Goal: Task Accomplishment & Management: Use online tool/utility

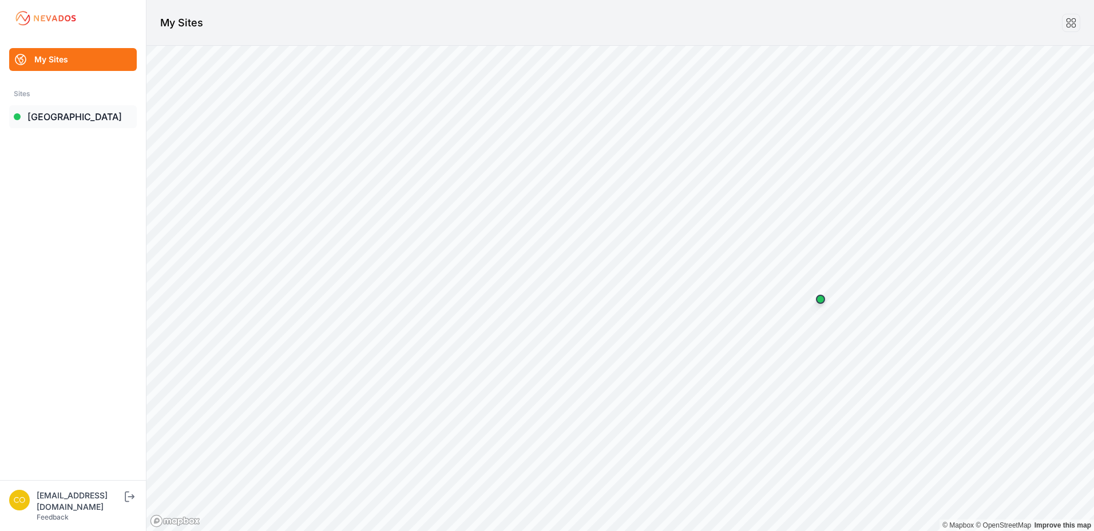
click at [58, 121] on link "[GEOGRAPHIC_DATA]" at bounding box center [73, 116] width 128 height 23
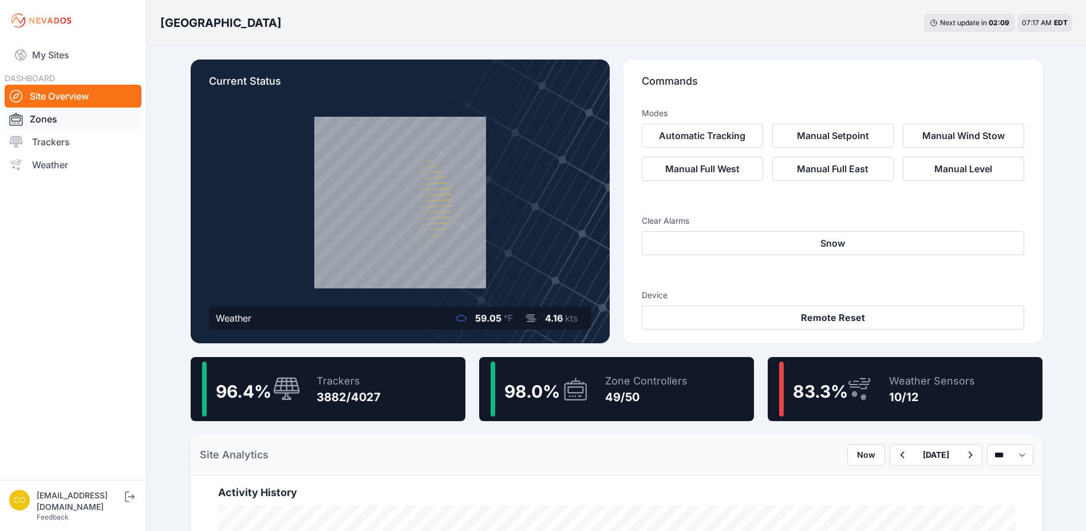
click at [45, 116] on link "Zones" at bounding box center [73, 119] width 137 height 23
click at [41, 121] on link "Zones" at bounding box center [73, 119] width 137 height 23
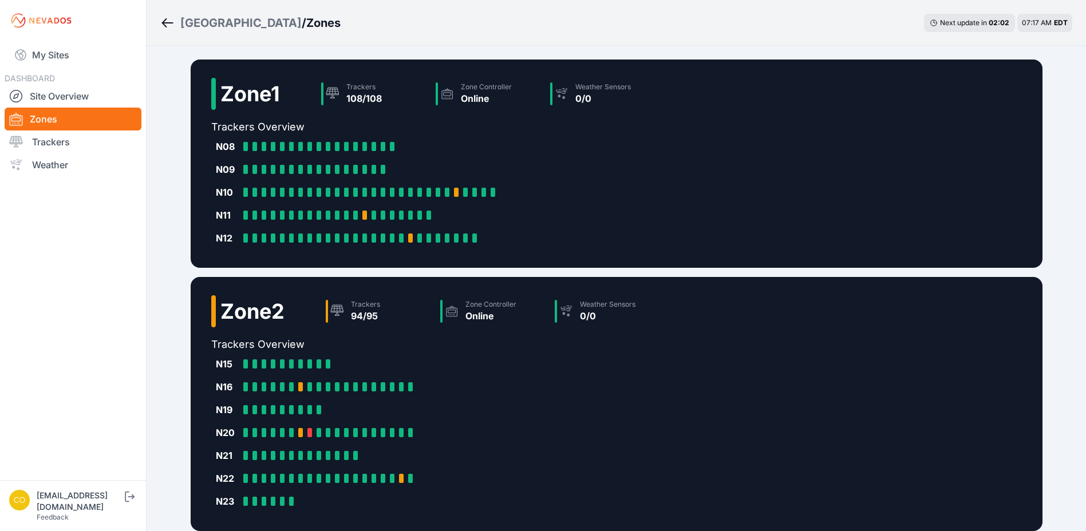
click at [57, 121] on link "Zones" at bounding box center [73, 119] width 137 height 23
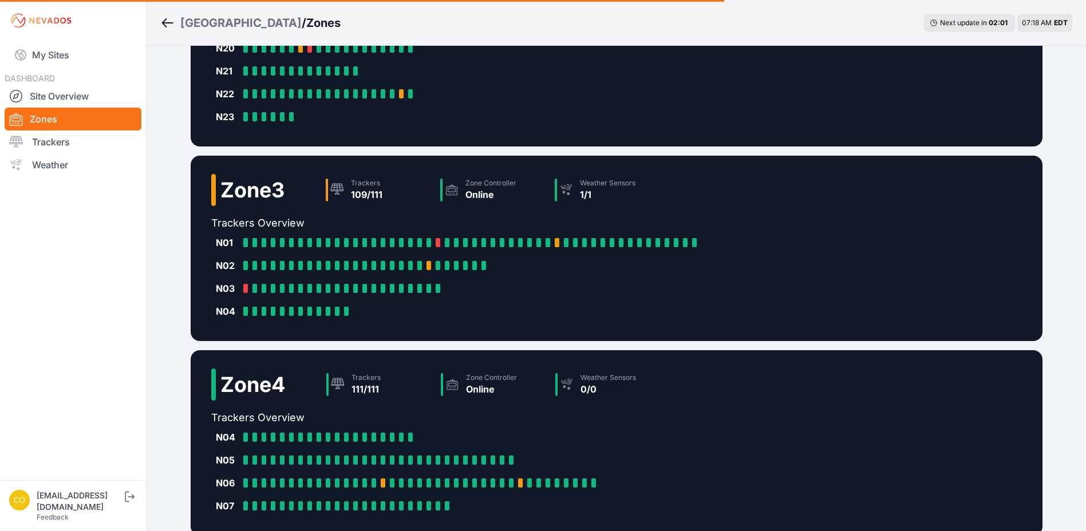
scroll to position [496, 0]
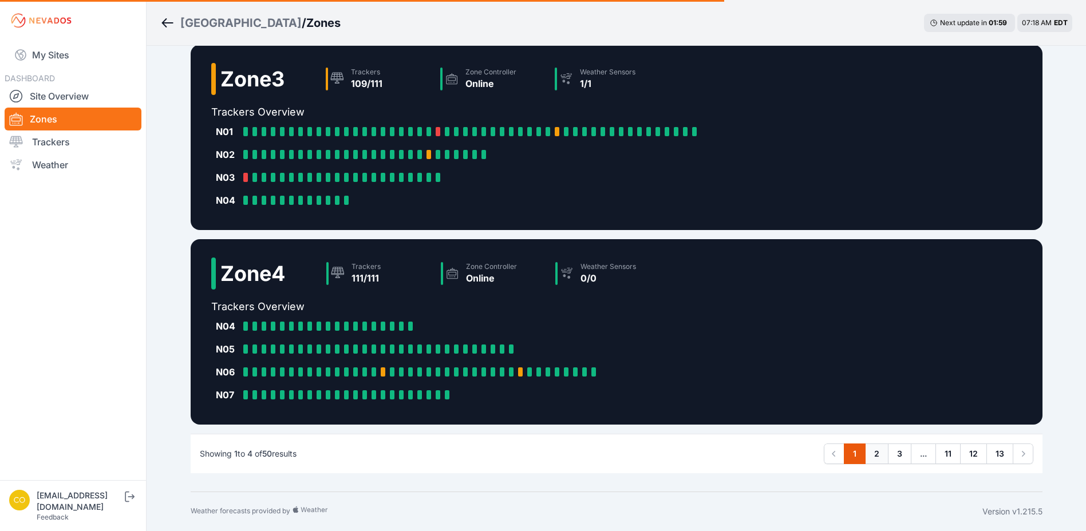
drag, startPoint x: 872, startPoint y: 454, endPoint x: 866, endPoint y: 454, distance: 5.8
click at [872, 455] on link "2" at bounding box center [876, 454] width 23 height 21
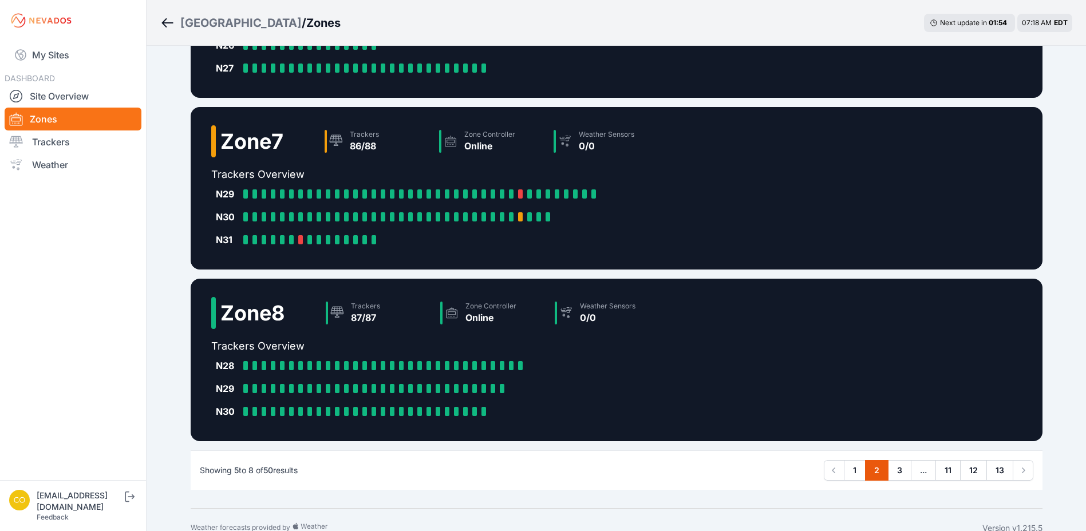
scroll to position [358, 0]
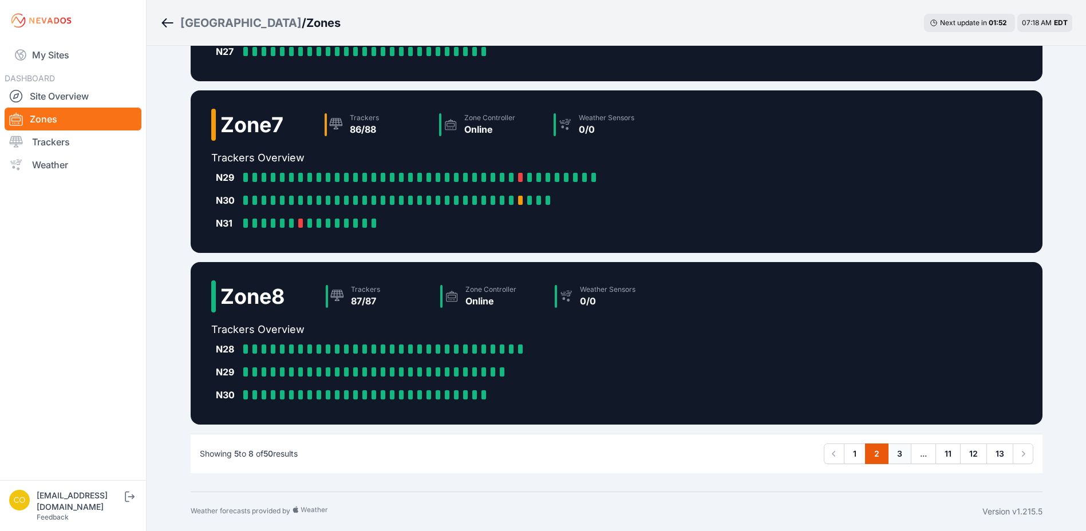
click at [901, 453] on link "3" at bounding box center [899, 454] width 23 height 21
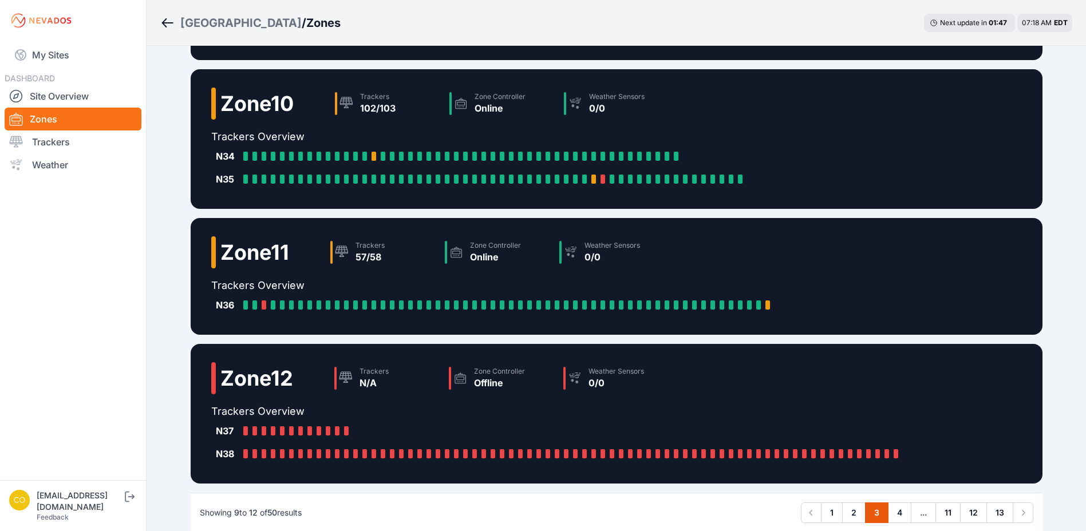
scroll to position [172, 0]
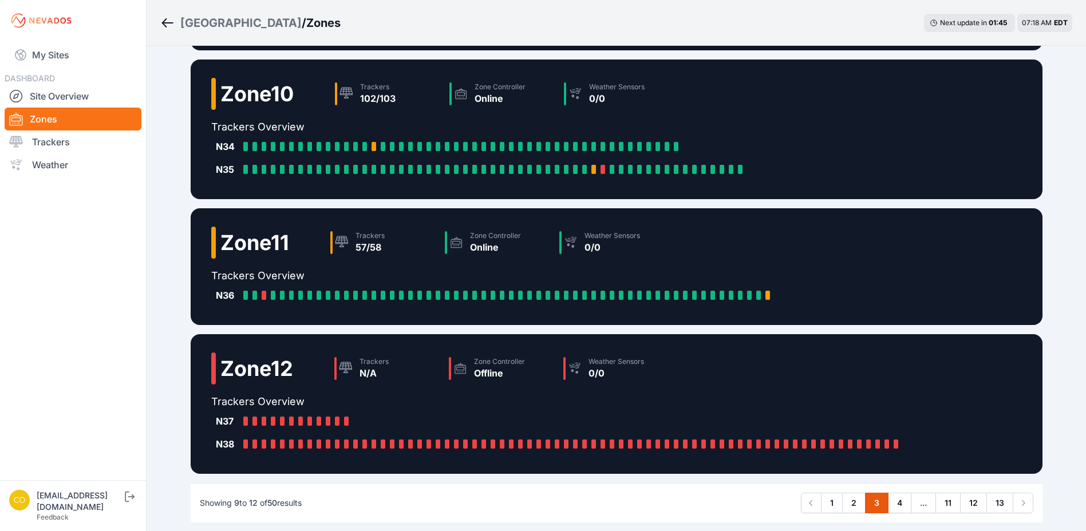
click at [231, 248] on h2 "Zone 11" at bounding box center [254, 242] width 69 height 23
click at [27, 137] on div at bounding box center [20, 142] width 23 height 14
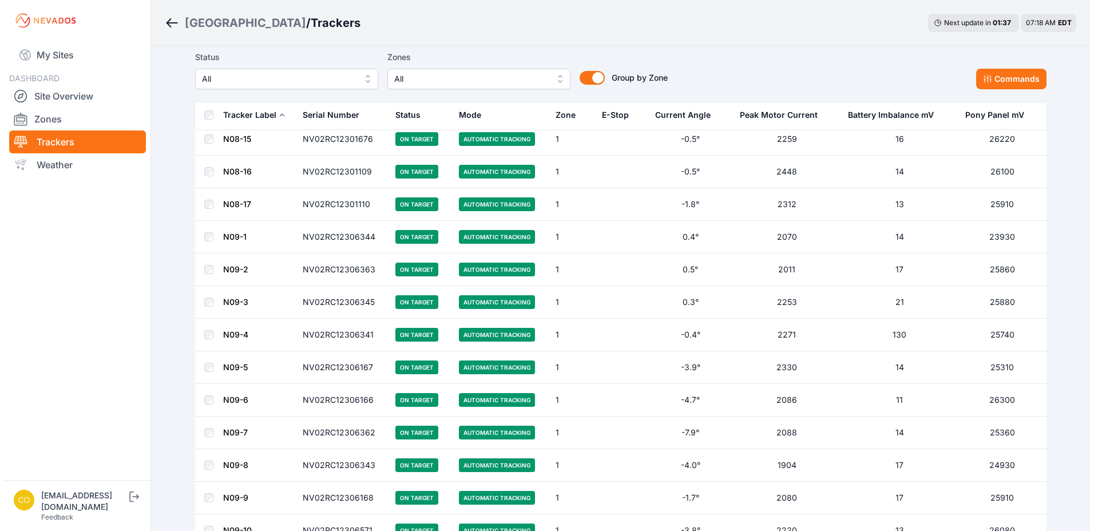
scroll to position [343, 0]
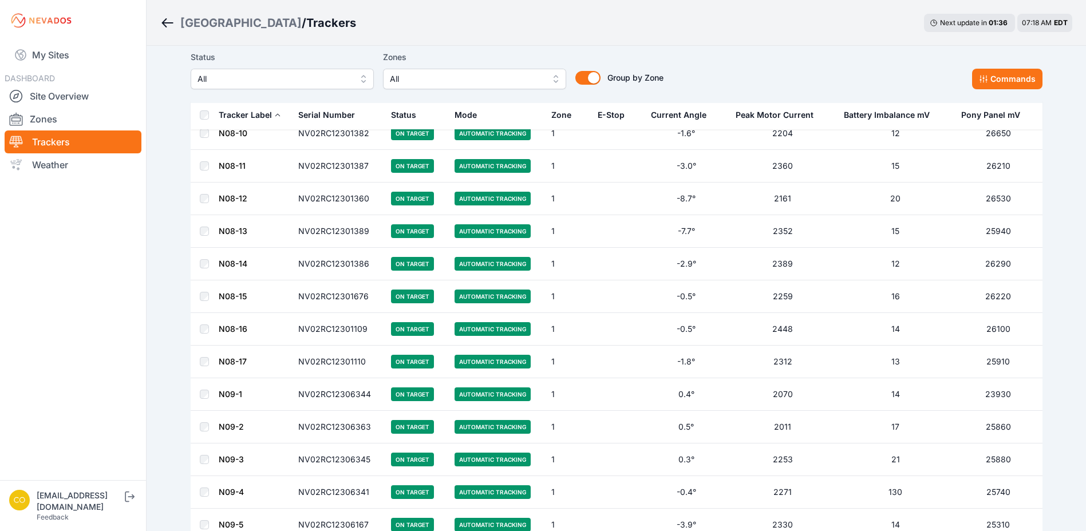
click at [474, 78] on span "All" at bounding box center [466, 79] width 153 height 14
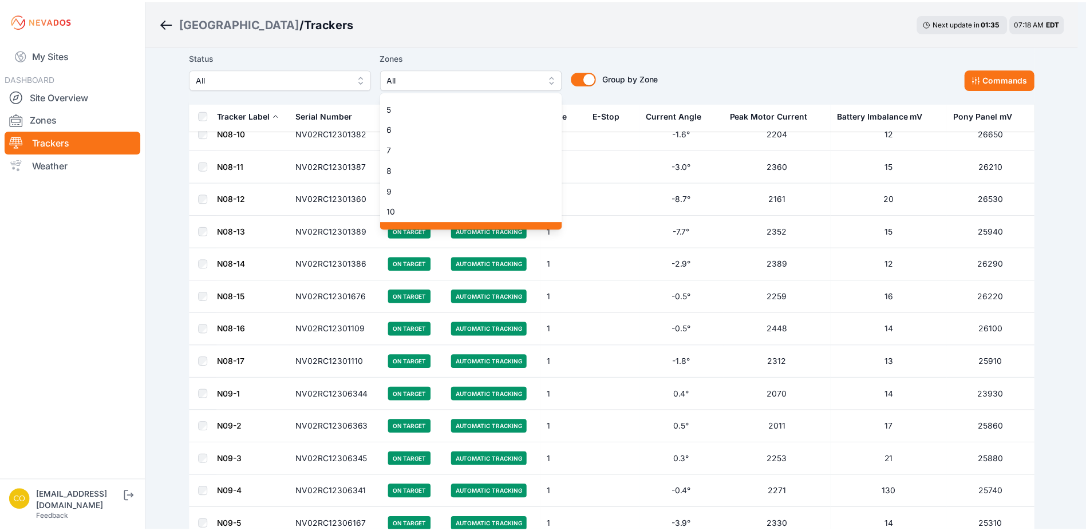
scroll to position [114, 0]
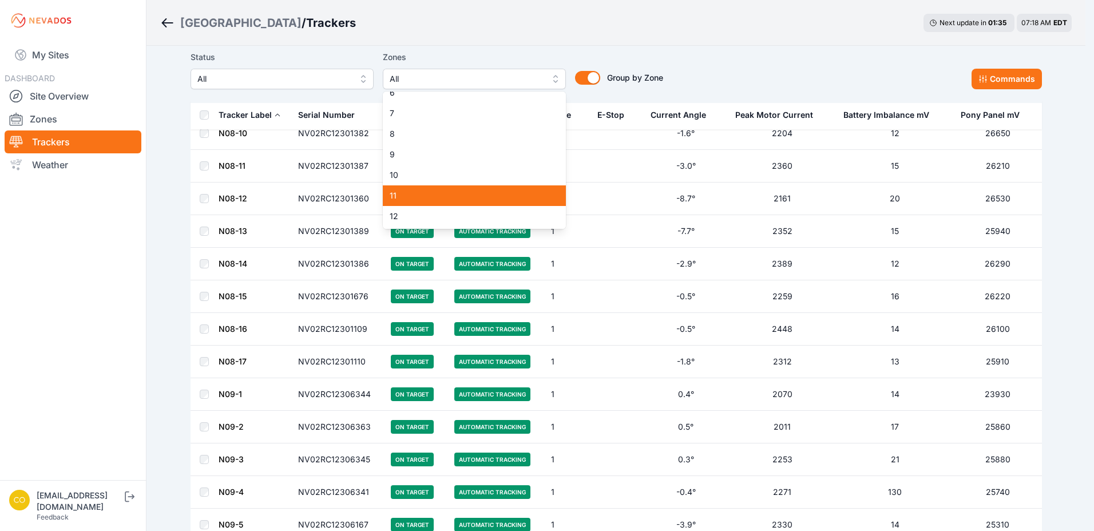
click at [408, 199] on span "11" at bounding box center [468, 195] width 156 height 11
click at [817, 58] on div "Status All Zones 11 1 2 3 4 5 6 7 8 9 10 11 12 13 14 15 16 17 18 19 20 21 22 23…" at bounding box center [617, 69] width 852 height 39
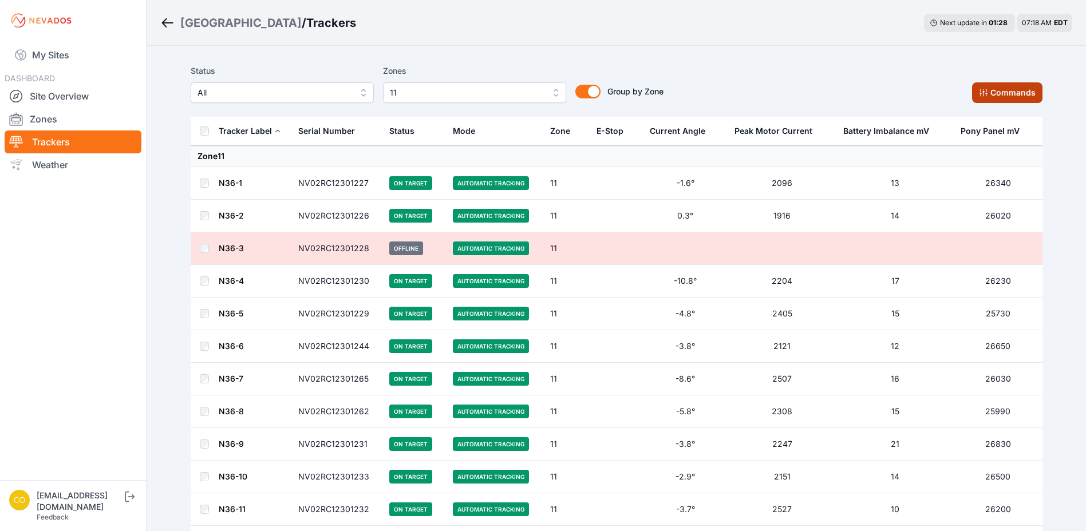
click at [1000, 88] on button "Commands" at bounding box center [1007, 92] width 70 height 21
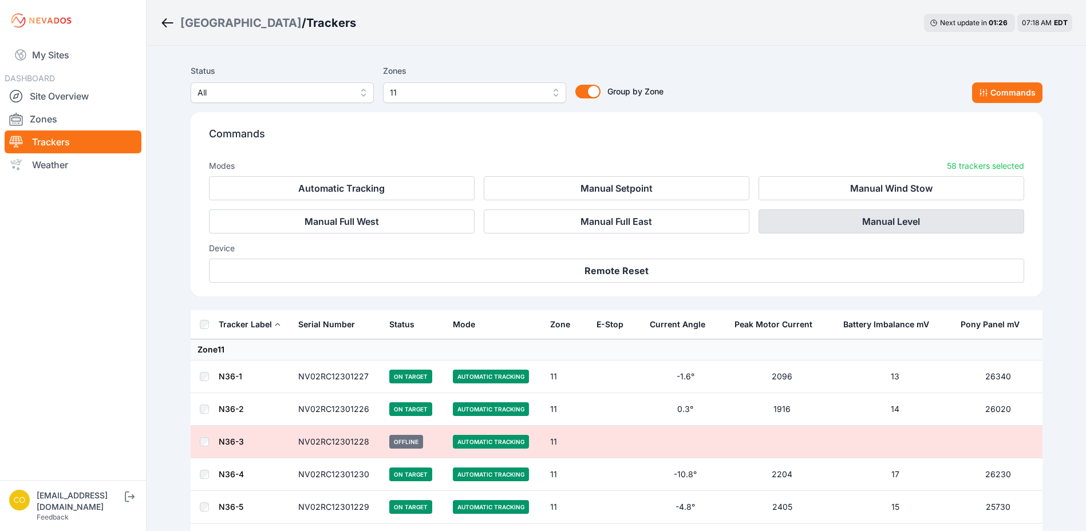
click at [832, 229] on button "Manual Level" at bounding box center [891, 221] width 266 height 24
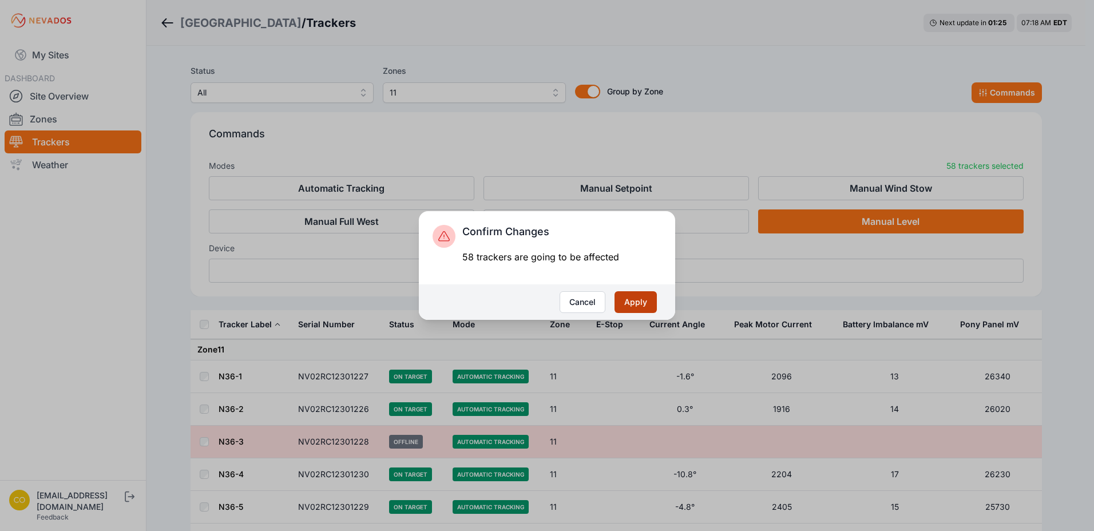
click at [627, 304] on button "Apply" at bounding box center [636, 302] width 42 height 22
